Goal: Task Accomplishment & Management: Manage account settings

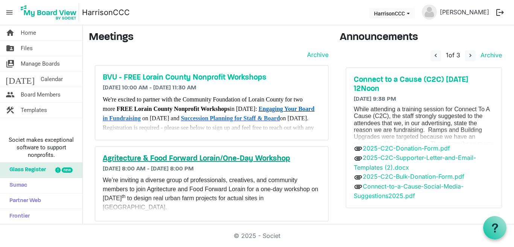
click at [230, 155] on h5 "Agritecture & Food Forward Lorain/One-Day Workshop" at bounding box center [212, 158] width 218 height 9
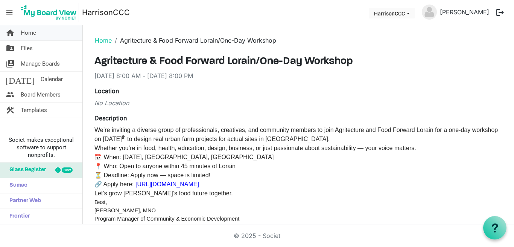
click at [29, 33] on span "Home" at bounding box center [28, 32] width 15 height 15
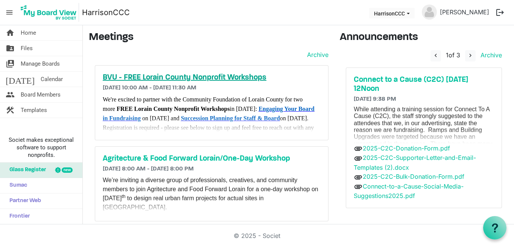
click at [144, 80] on h5 "BVU - FREE Lorain County Nonprofit Workshops" at bounding box center [212, 77] width 218 height 9
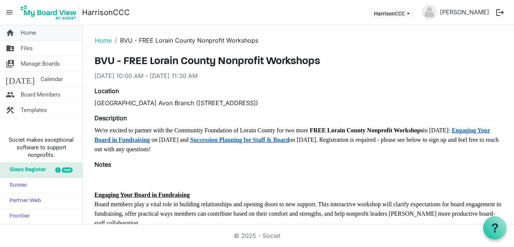
click at [28, 30] on span "Home" at bounding box center [28, 32] width 15 height 15
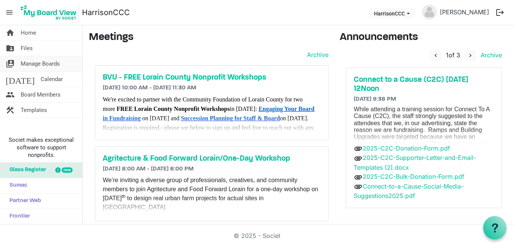
click at [42, 63] on span "Manage Boards" at bounding box center [40, 63] width 39 height 15
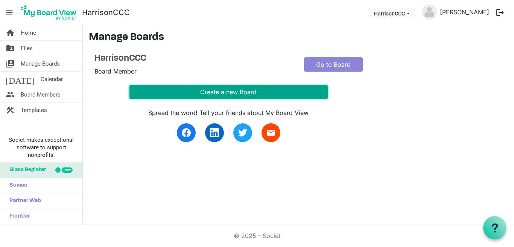
click at [204, 92] on button "Create a new Board" at bounding box center [228, 92] width 198 height 14
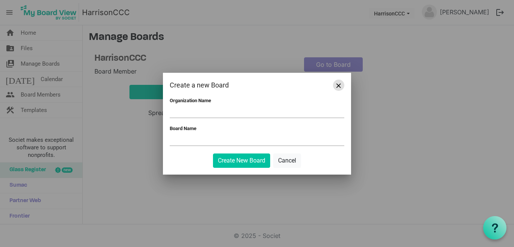
click at [337, 85] on span "Close" at bounding box center [339, 85] width 5 height 5
